Goal: Navigation & Orientation: Find specific page/section

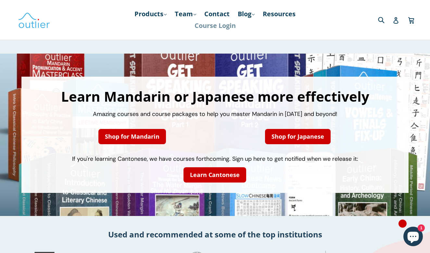
click at [212, 28] on link "Course Login" at bounding box center [215, 26] width 48 height 12
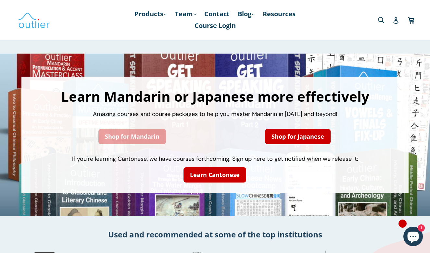
click at [151, 138] on link "Shop for Mandarin" at bounding box center [132, 136] width 68 height 15
